Goal: Task Accomplishment & Management: Manage account settings

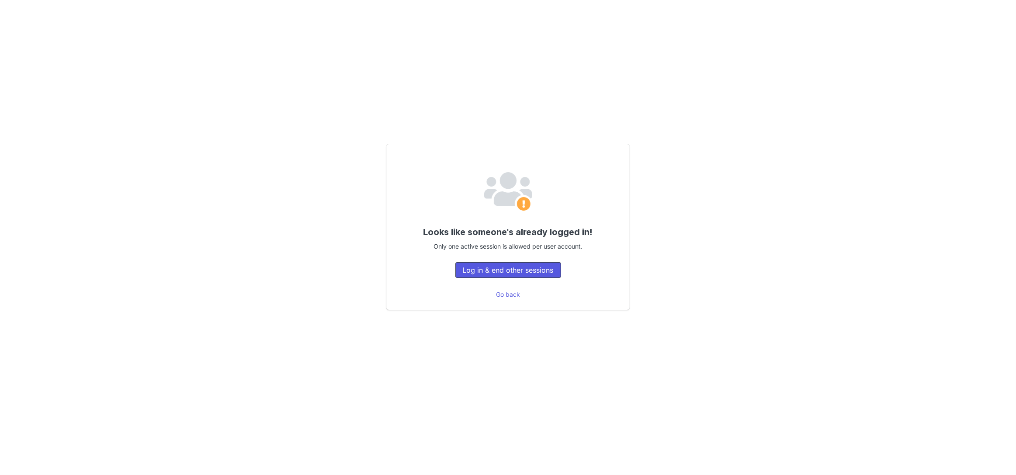
click at [539, 268] on button "Log in & end other sessions" at bounding box center [509, 270] width 106 height 16
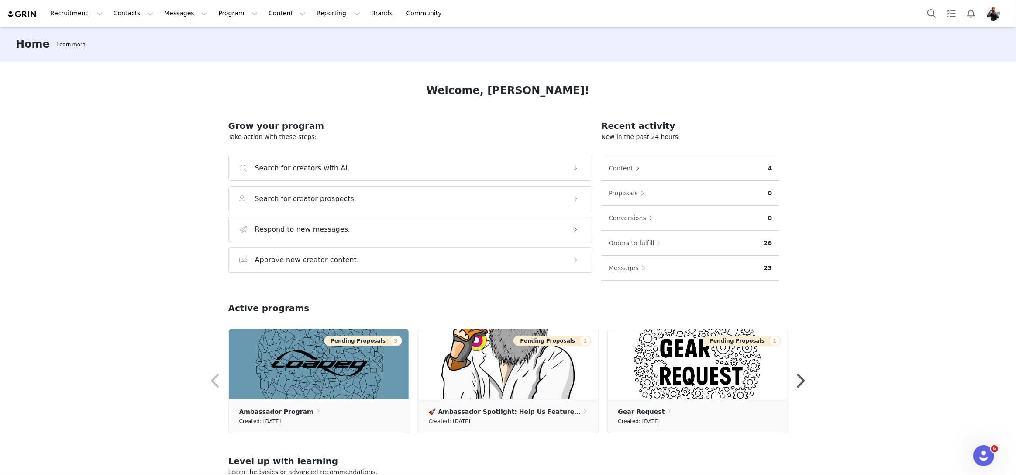
drag, startPoint x: 911, startPoint y: 73, endPoint x: 942, endPoint y: 36, distance: 48.7
click at [914, 66] on div "Home Learn more Welcome, Garrett! Grow your program Take action with these step…" at bounding box center [508, 250] width 1016 height 447
click at [993, 16] on img "Profile" at bounding box center [994, 14] width 14 height 14
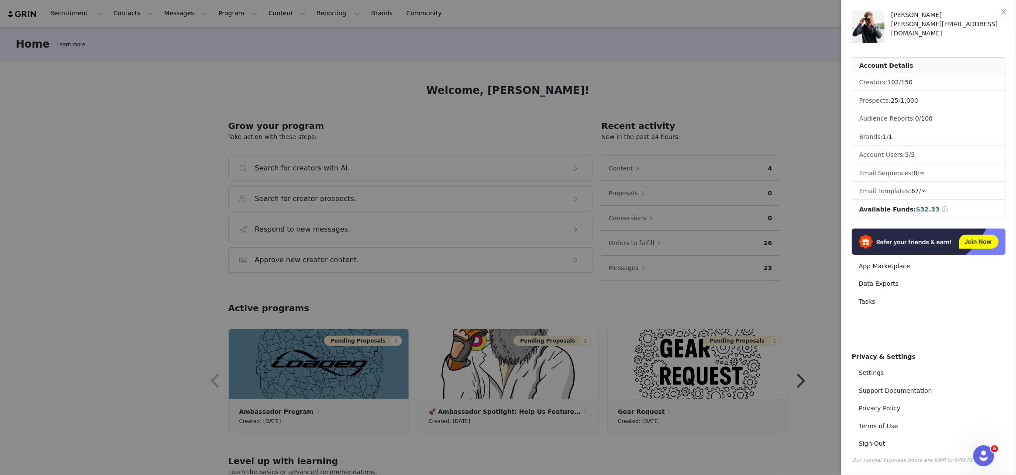
click at [914, 154] on span "5 / 5" at bounding box center [910, 154] width 10 height 7
click at [878, 376] on link "Settings" at bounding box center [929, 373] width 154 height 16
select select "America/Los_Angeles"
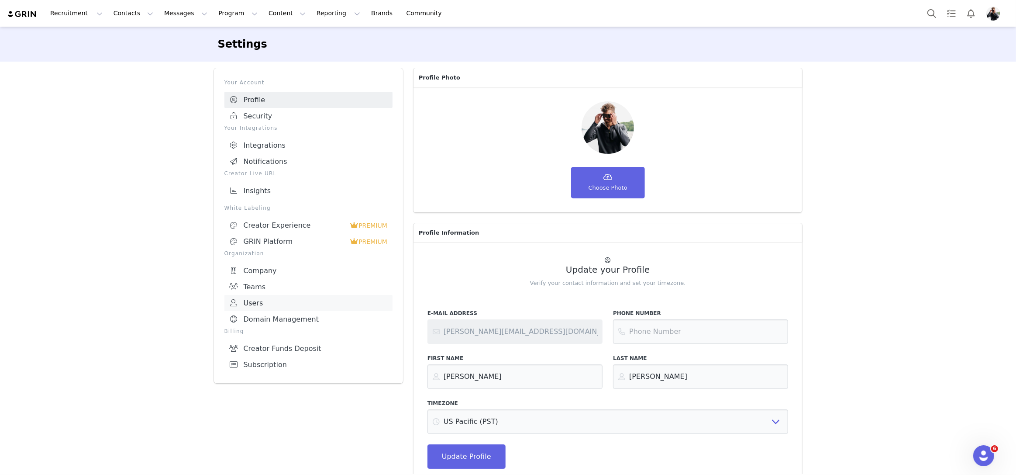
click at [270, 295] on link "Users" at bounding box center [309, 303] width 168 height 16
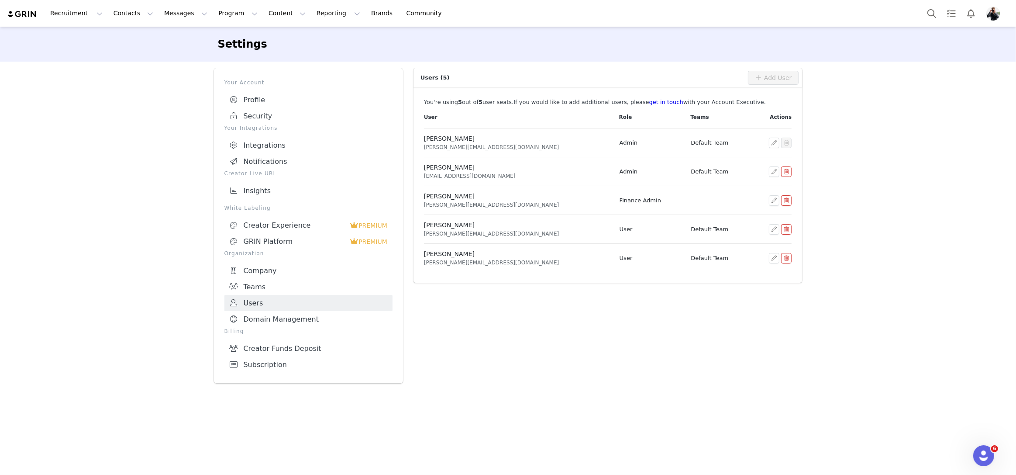
click at [729, 200] on td at bounding box center [718, 200] width 66 height 29
click at [696, 189] on td at bounding box center [718, 200] width 66 height 29
click at [785, 171] on button "button" at bounding box center [786, 171] width 10 height 10
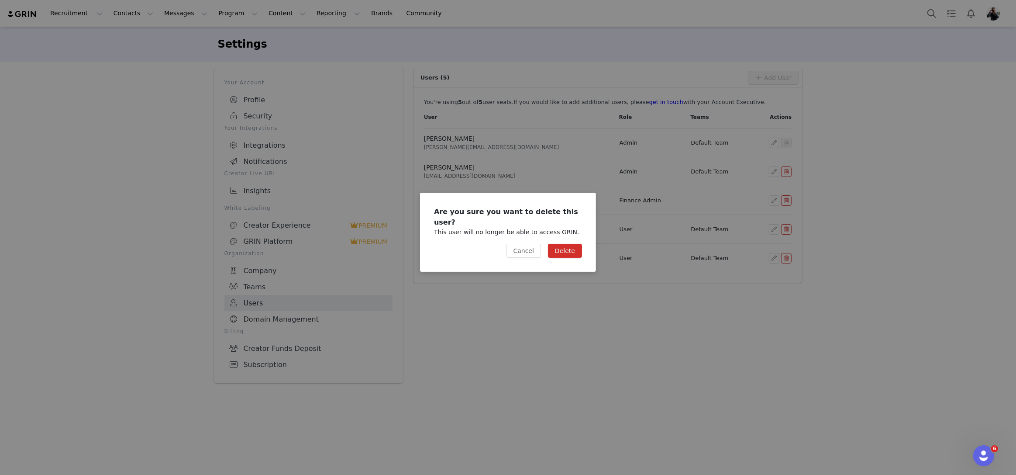
click at [560, 244] on button "Delete" at bounding box center [565, 251] width 34 height 14
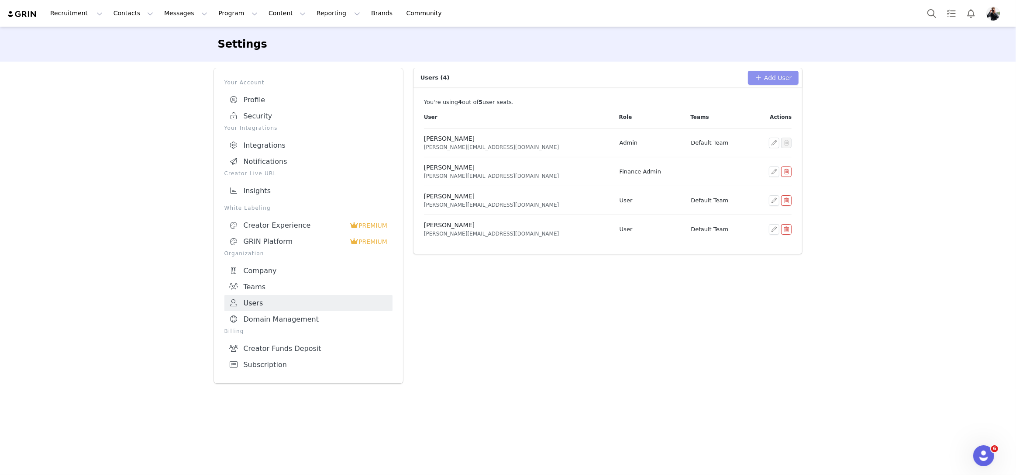
click at [774, 79] on button "Add User" at bounding box center [773, 78] width 51 height 14
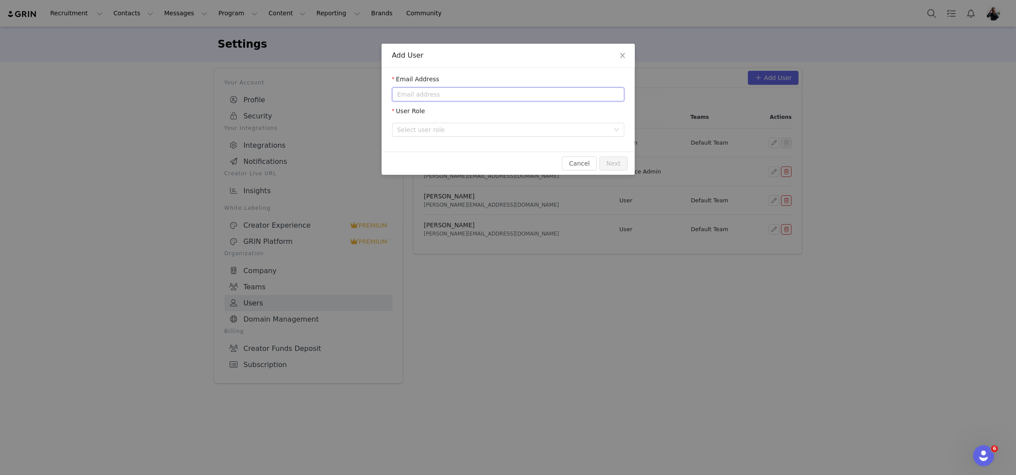
click at [435, 96] on input "email" at bounding box center [508, 94] width 232 height 14
type input "gabriel@carverskateboards.com"
click at [611, 133] on div "Select user role" at bounding box center [505, 129] width 216 height 13
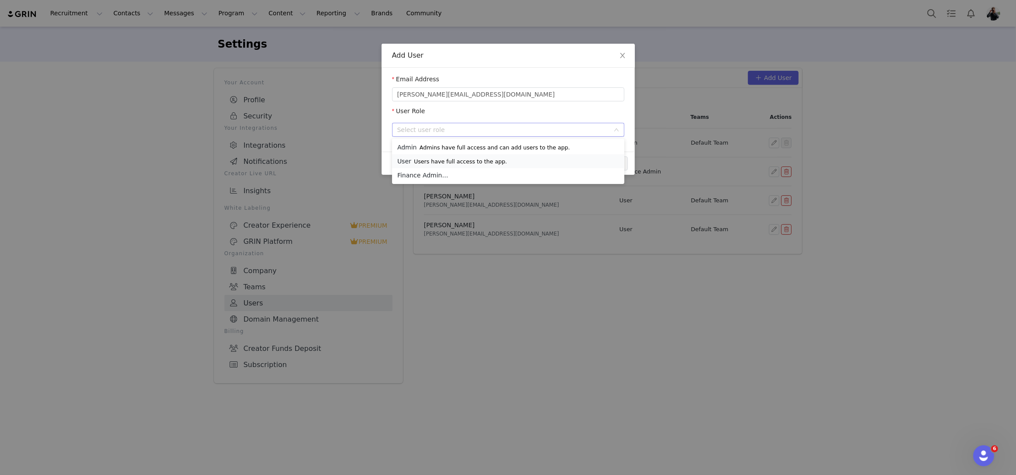
click at [432, 163] on p "Users have full access to the app." at bounding box center [460, 161] width 93 height 7
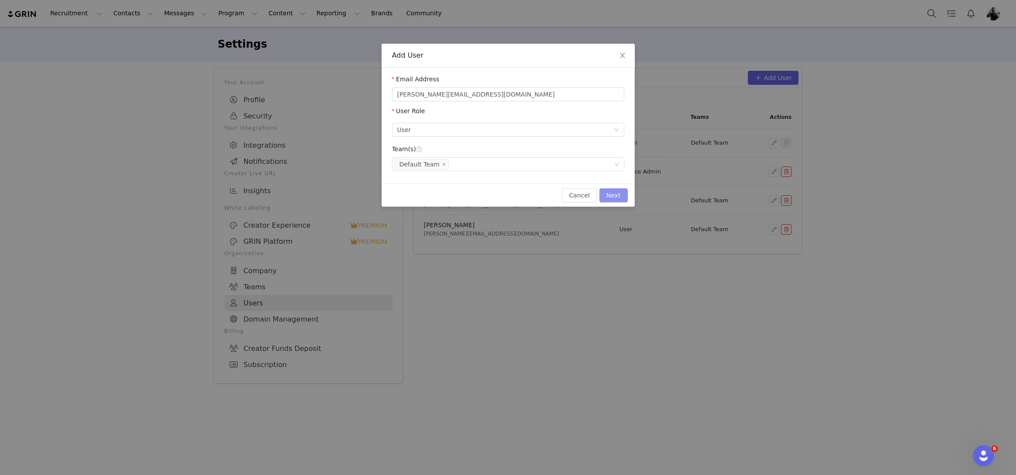
click at [614, 200] on button "Next" at bounding box center [614, 195] width 28 height 14
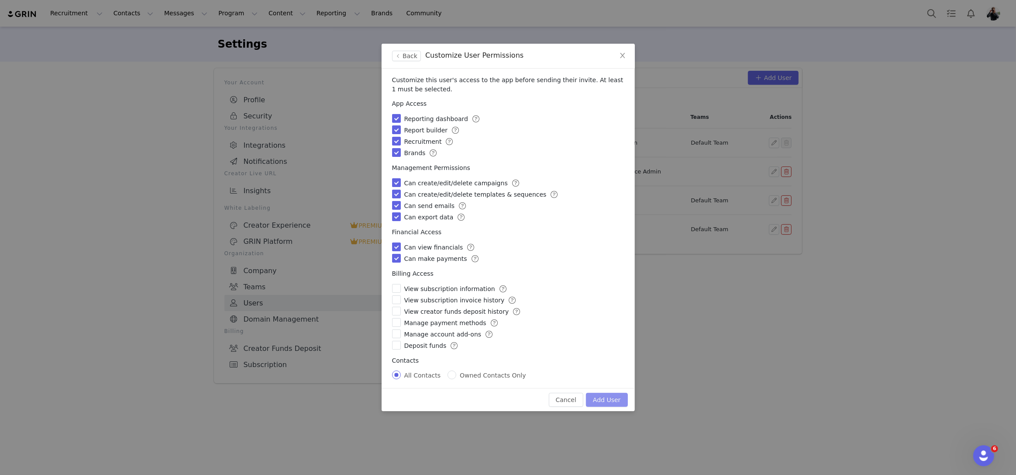
click at [616, 400] on button "Add User" at bounding box center [606, 400] width 41 height 14
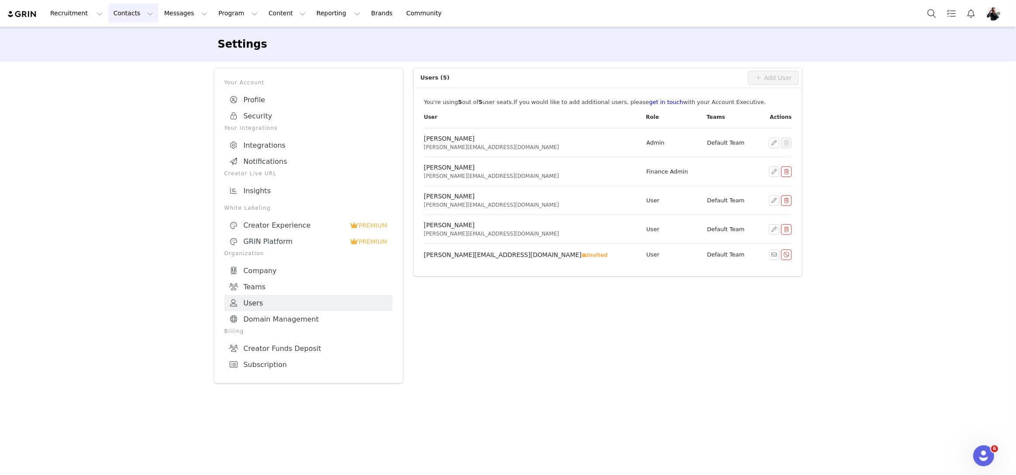
click at [123, 22] on button "Contacts Contacts" at bounding box center [133, 13] width 50 height 20
click at [97, 47] on section "Settings" at bounding box center [508, 44] width 1016 height 35
drag, startPoint x: 121, startPoint y: 25, endPoint x: 124, endPoint y: 22, distance: 5.0
click at [124, 22] on div "Recruitment Recruitment Creator Search Curated Lists Landing Pages Web Extensio…" at bounding box center [508, 13] width 1016 height 27
click at [131, 12] on button "Contacts Contacts" at bounding box center [133, 13] width 50 height 20
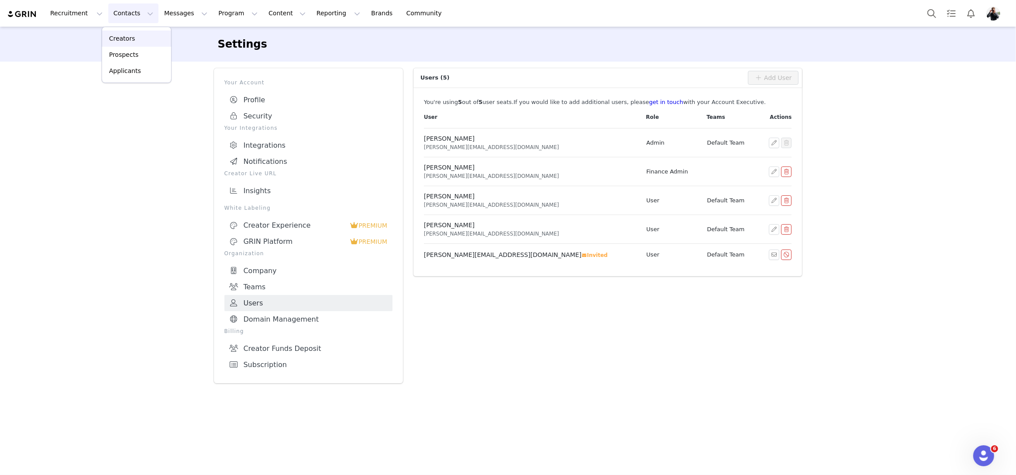
click at [133, 37] on p "Creators" at bounding box center [122, 38] width 26 height 9
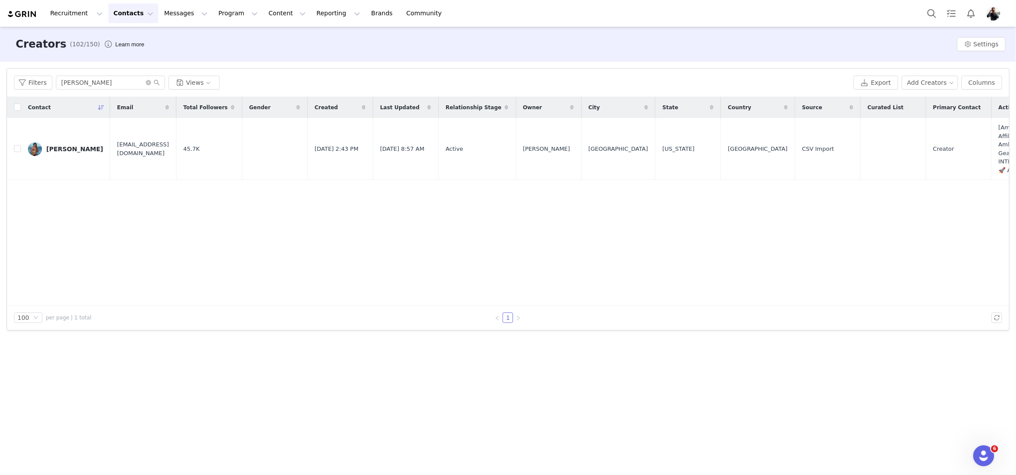
click at [260, 257] on div "Contact Email Total Followers Gender Created Last Updated Relationship Stage Ow…" at bounding box center [508, 201] width 1002 height 208
click at [146, 85] on icon "icon: close-circle" at bounding box center [148, 82] width 5 height 5
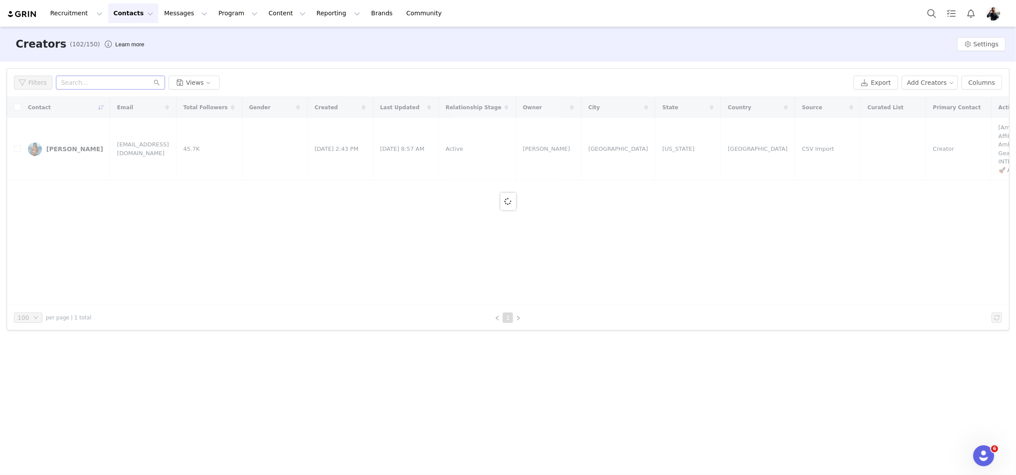
click at [337, 46] on div "Creators (102/150) Learn more Settings" at bounding box center [508, 44] width 1016 height 35
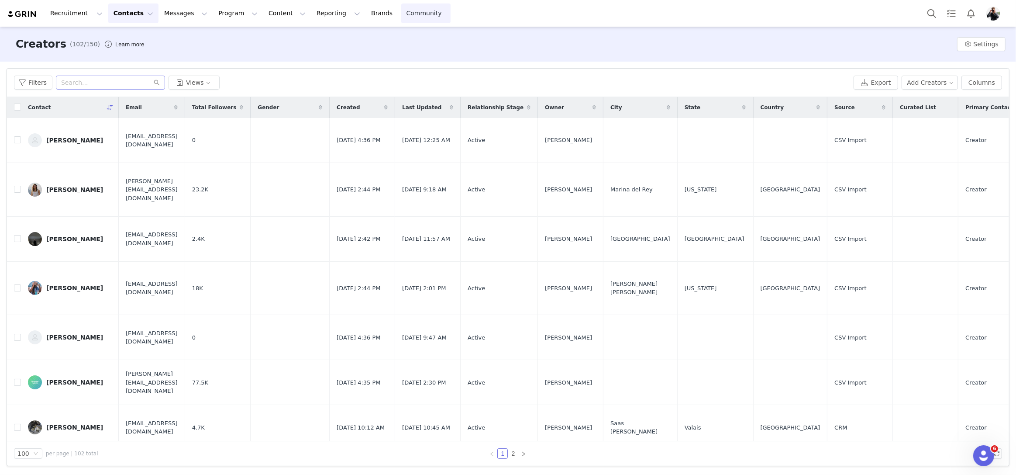
drag, startPoint x: 408, startPoint y: 50, endPoint x: 373, endPoint y: 7, distance: 55.5
click at [404, 43] on div "Creators (102/150) Learn more Settings" at bounding box center [508, 44] width 1016 height 35
